Goal: Browse casually: Explore the website without a specific task or goal

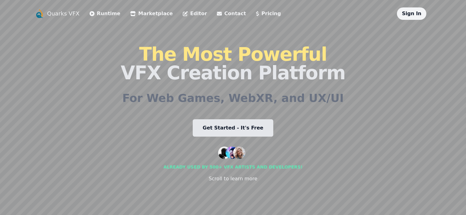
click at [131, 16] on link "Marketplace" at bounding box center [151, 13] width 42 height 7
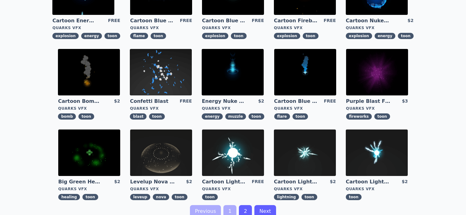
scroll to position [186, 0]
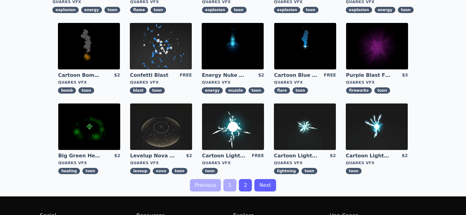
click at [373, 56] on img at bounding box center [377, 46] width 62 height 46
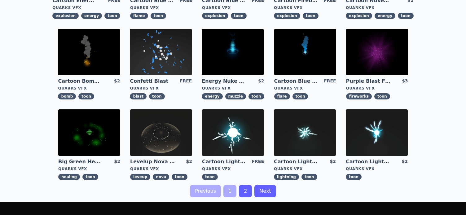
scroll to position [186, 0]
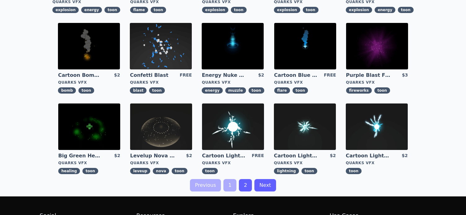
click at [269, 186] on link "Next" at bounding box center [264, 185] width 21 height 12
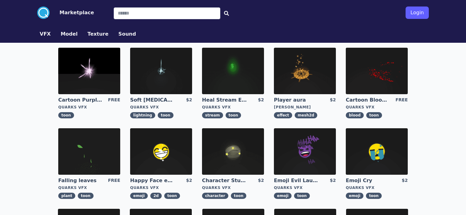
click at [307, 64] on img at bounding box center [305, 71] width 62 height 46
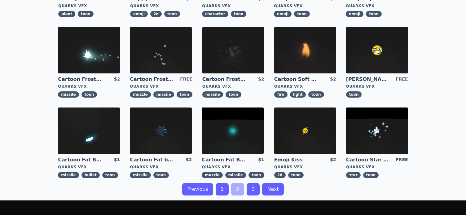
scroll to position [217, 0]
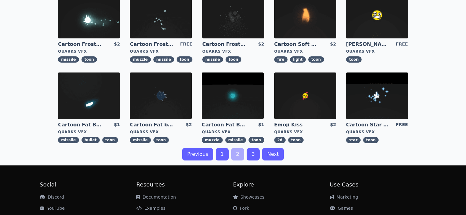
click at [267, 158] on link "Next" at bounding box center [272, 154] width 21 height 12
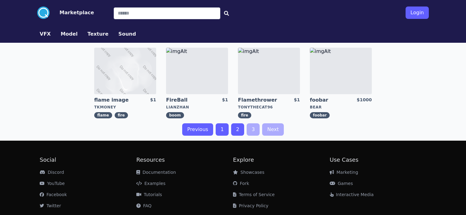
click at [210, 81] on img at bounding box center [197, 71] width 62 height 46
click at [350, 60] on img at bounding box center [341, 71] width 62 height 46
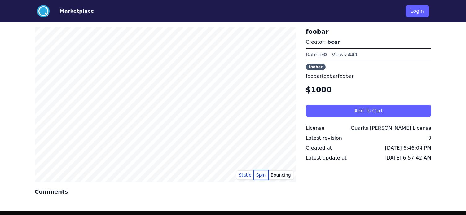
click at [261, 175] on button "Spin" at bounding box center [261, 174] width 15 height 9
click at [283, 179] on button "Bouncing" at bounding box center [280, 174] width 25 height 9
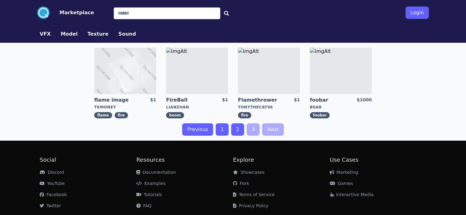
click at [72, 32] on button "Model" at bounding box center [69, 33] width 17 height 7
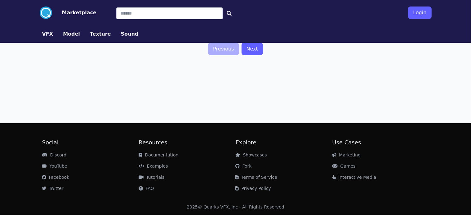
click at [90, 34] on button "Texture" at bounding box center [100, 33] width 21 height 7
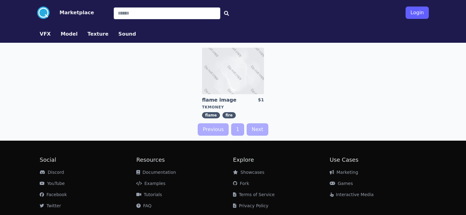
click at [119, 33] on button "Sound" at bounding box center [127, 33] width 18 height 7
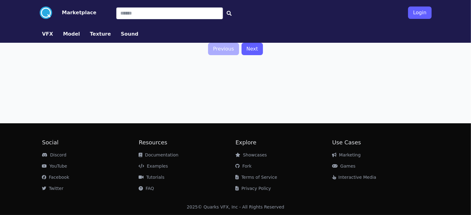
click at [46, 34] on button "VFX" at bounding box center [47, 33] width 11 height 7
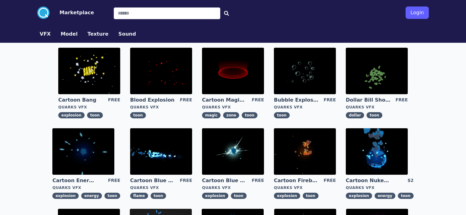
click at [92, 156] on img at bounding box center [83, 151] width 62 height 46
click at [179, 150] on img at bounding box center [161, 151] width 62 height 46
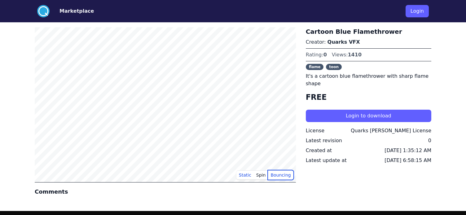
click at [285, 175] on button "Bouncing" at bounding box center [280, 174] width 25 height 9
click at [265, 176] on button "Spin" at bounding box center [261, 174] width 15 height 9
